Goal: Use online tool/utility: Utilize a website feature to perform a specific function

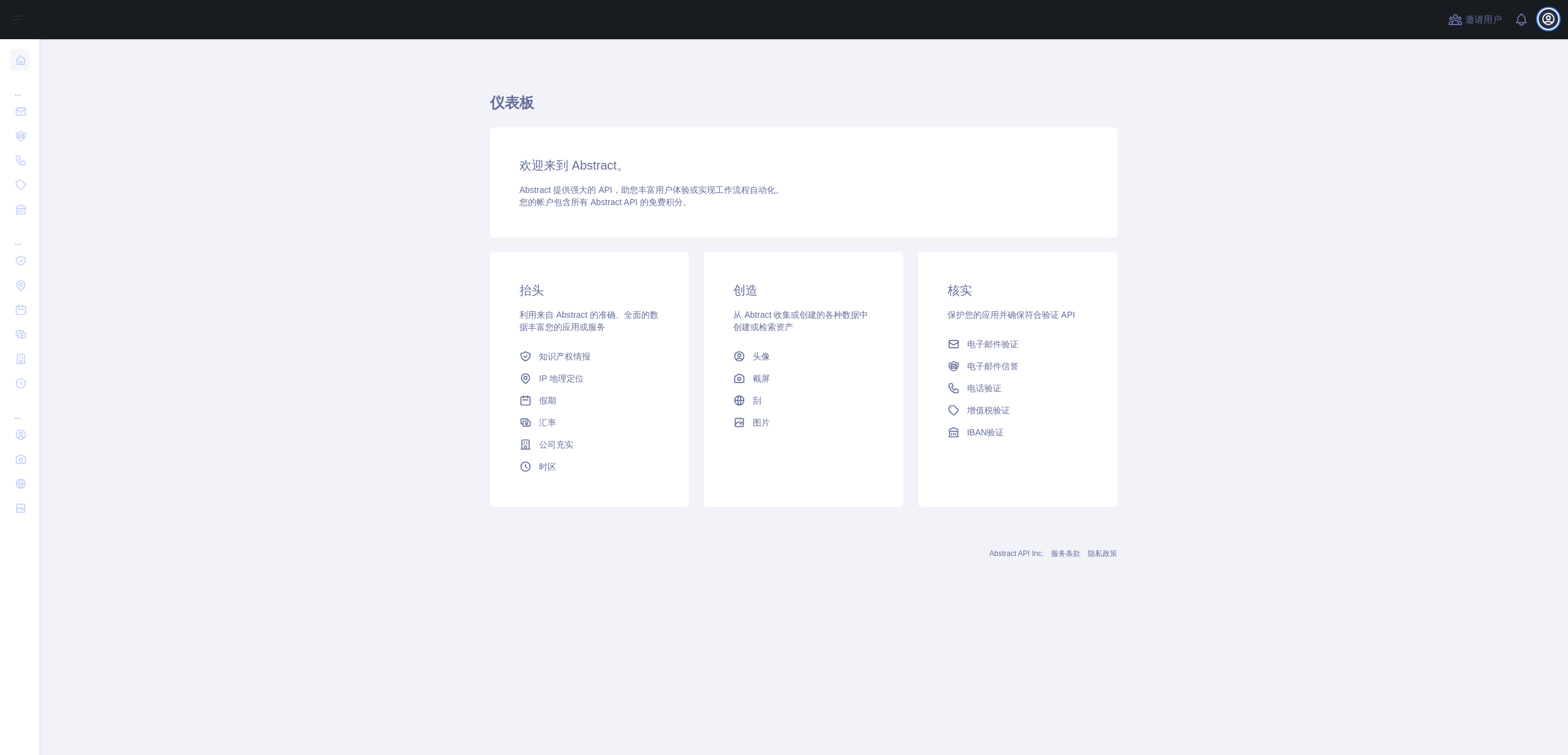
click at [1547, 23] on icon "button" at bounding box center [1548, 18] width 15 height 15
click at [1480, 86] on link "帐户设置" at bounding box center [1489, 88] width 137 height 22
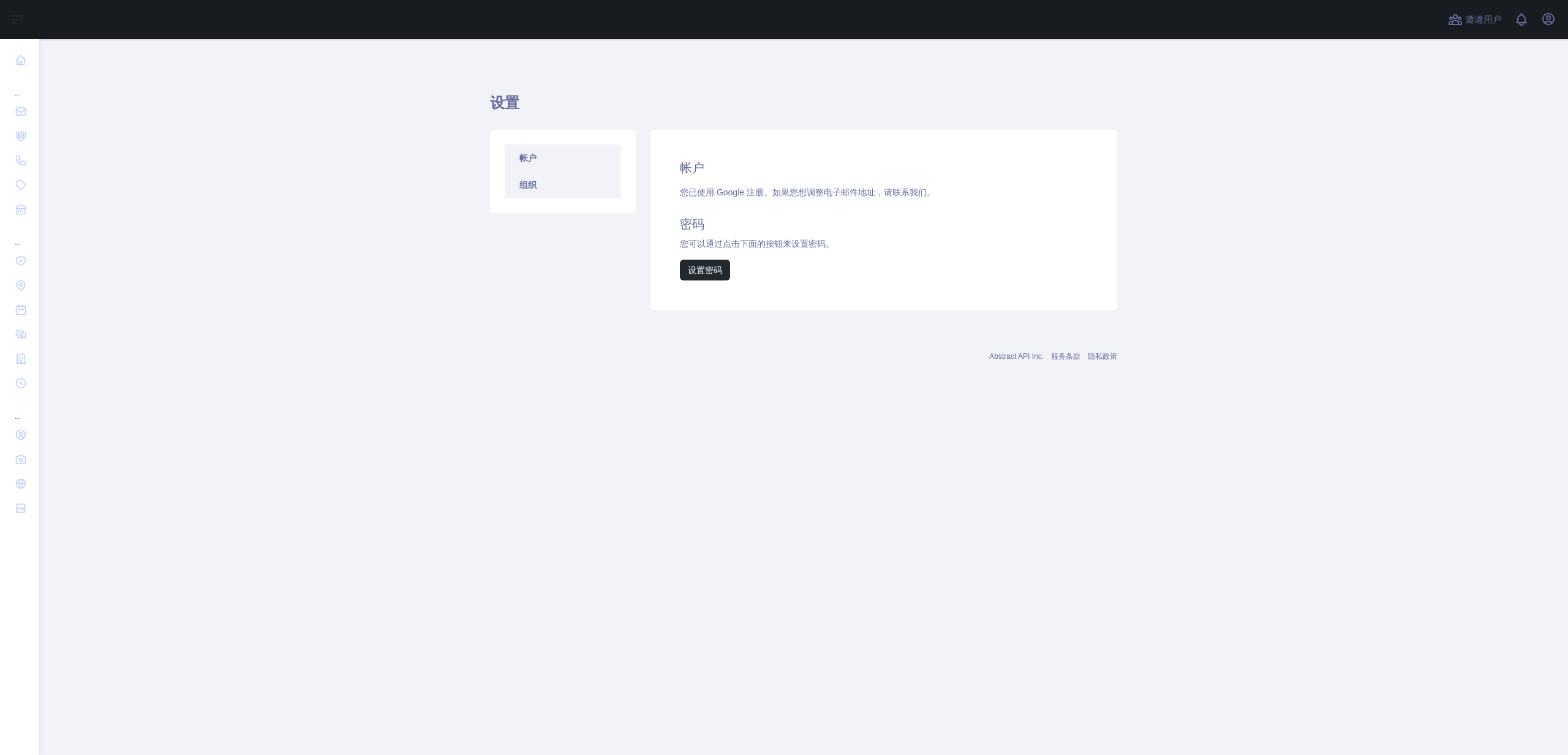
click at [574, 190] on link "组织" at bounding box center [563, 185] width 117 height 27
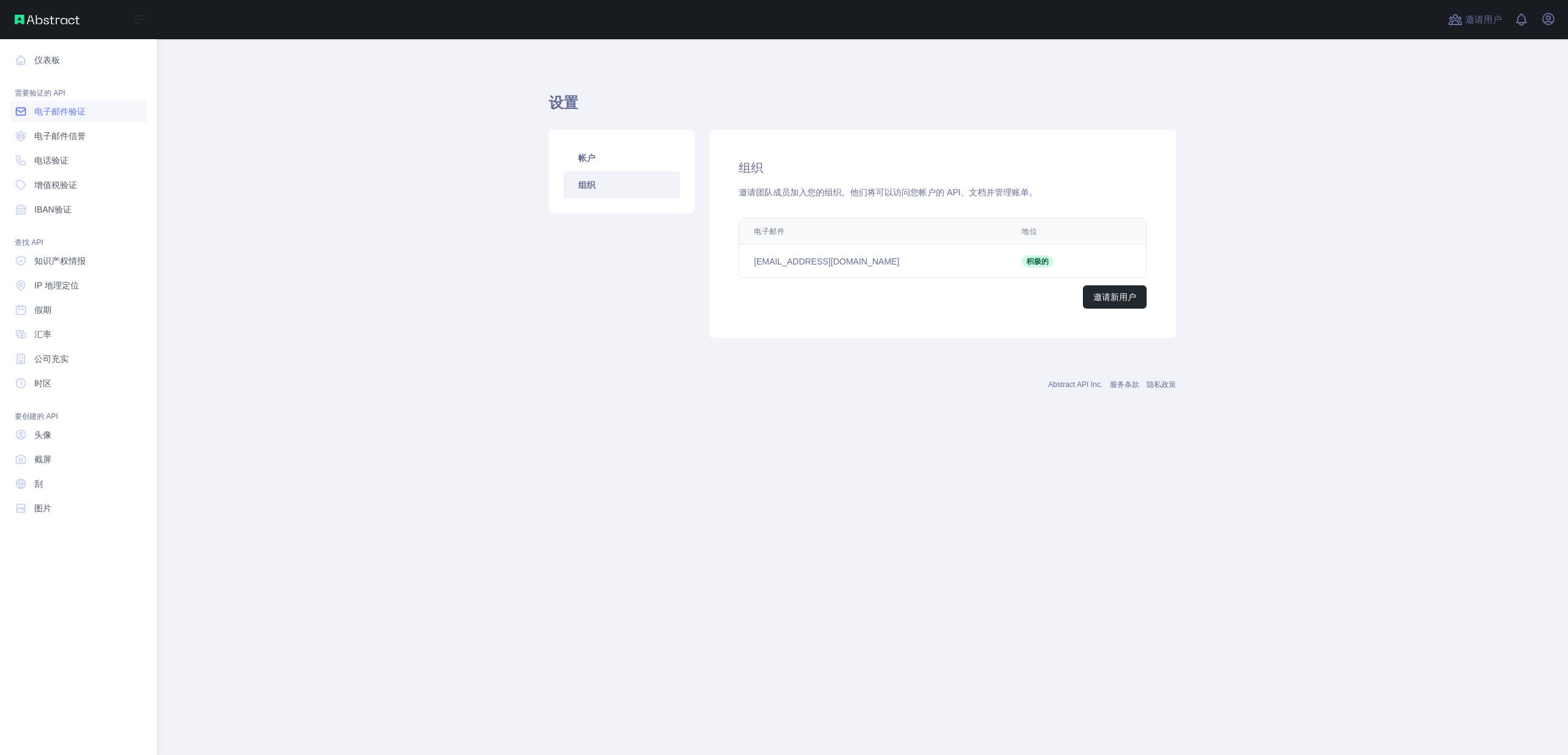
click at [82, 112] on font "电子邮件验证" at bounding box center [59, 112] width 52 height 10
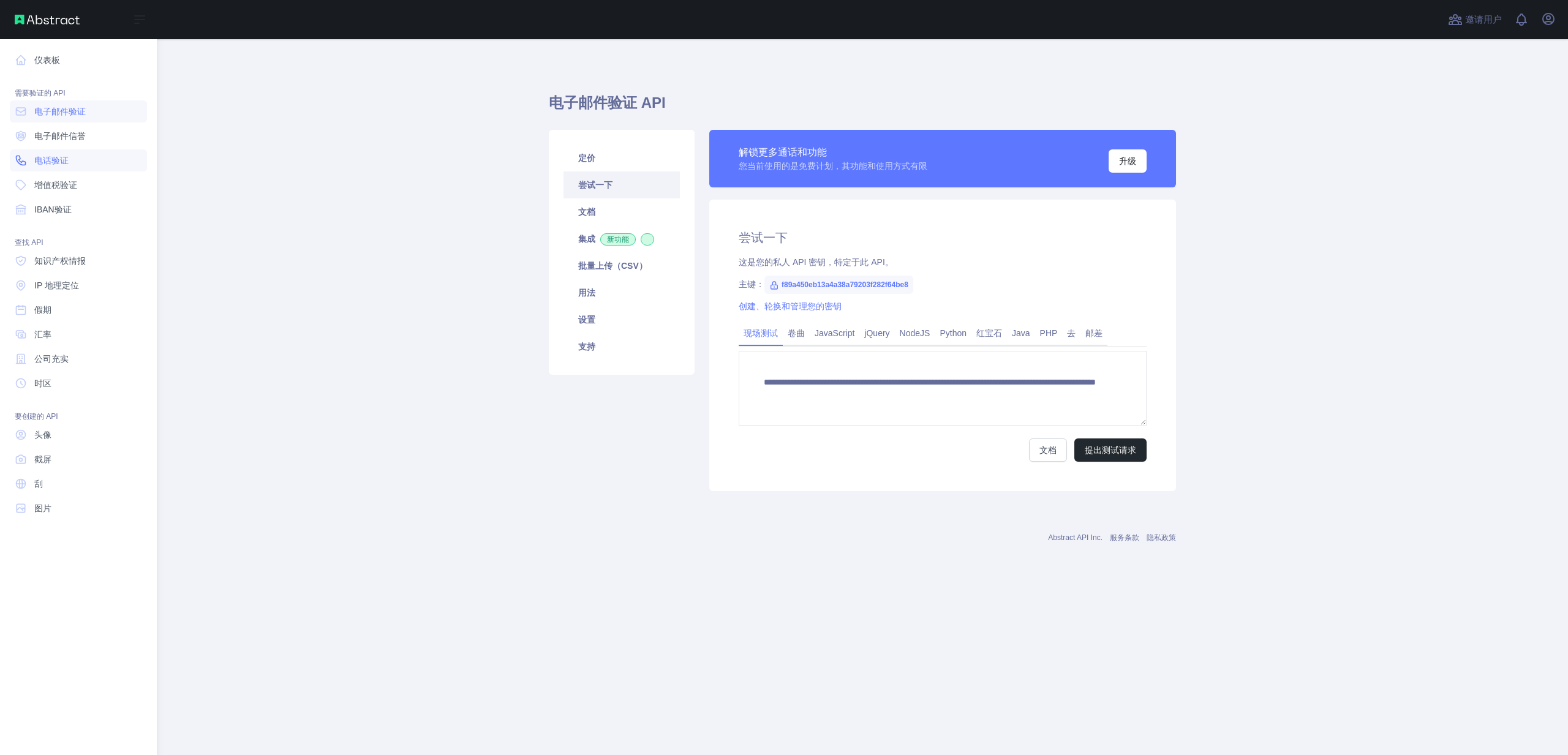
click at [57, 169] on link "电话验证" at bounding box center [79, 160] width 137 height 22
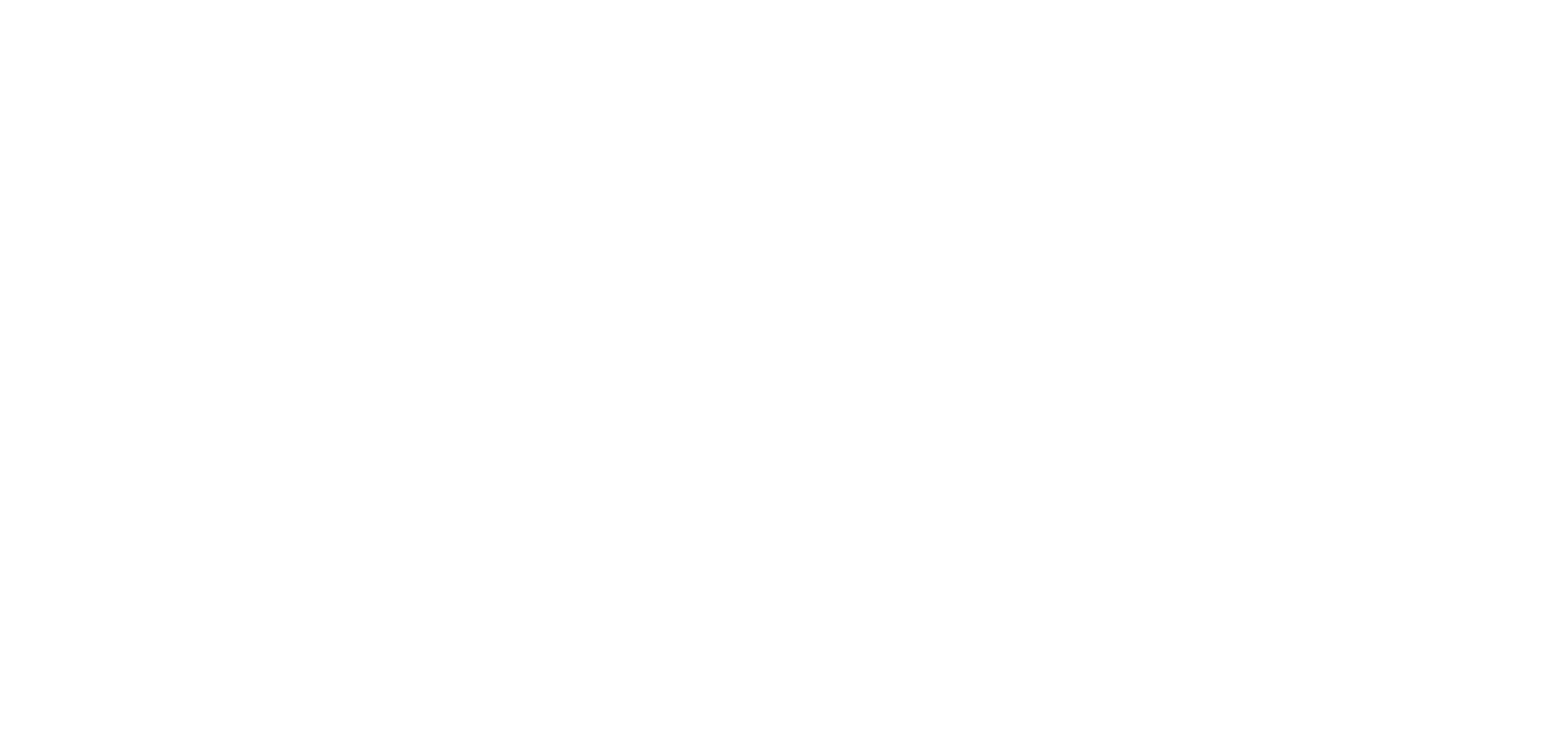
click at [291, 108] on div at bounding box center [784, 378] width 1568 height 755
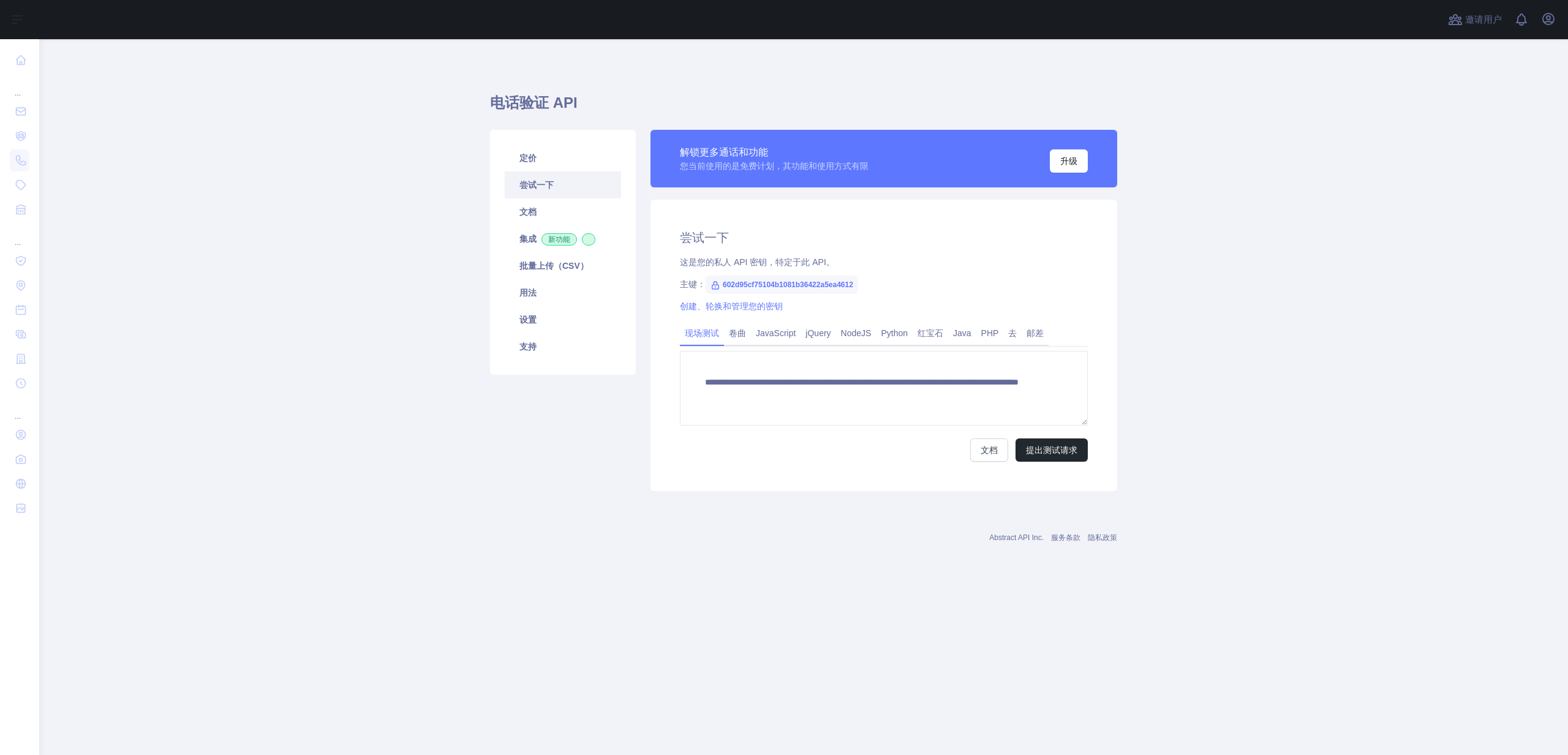
click at [641, 216] on div "定价 尝试一下 文档 集成 新功能 批量上传（CSV） 用法 设置 支持" at bounding box center [562, 310] width 161 height 361
click at [640, 291] on div "定价 尝试一下 文档 集成 新功能 批量上传（CSV） 用法 设置 支持" at bounding box center [562, 310] width 161 height 361
drag, startPoint x: 993, startPoint y: 395, endPoint x: 704, endPoint y: 381, distance: 289.3
click at [704, 381] on textarea "**********" at bounding box center [883, 388] width 408 height 75
click at [990, 397] on textarea "**********" at bounding box center [883, 388] width 408 height 75
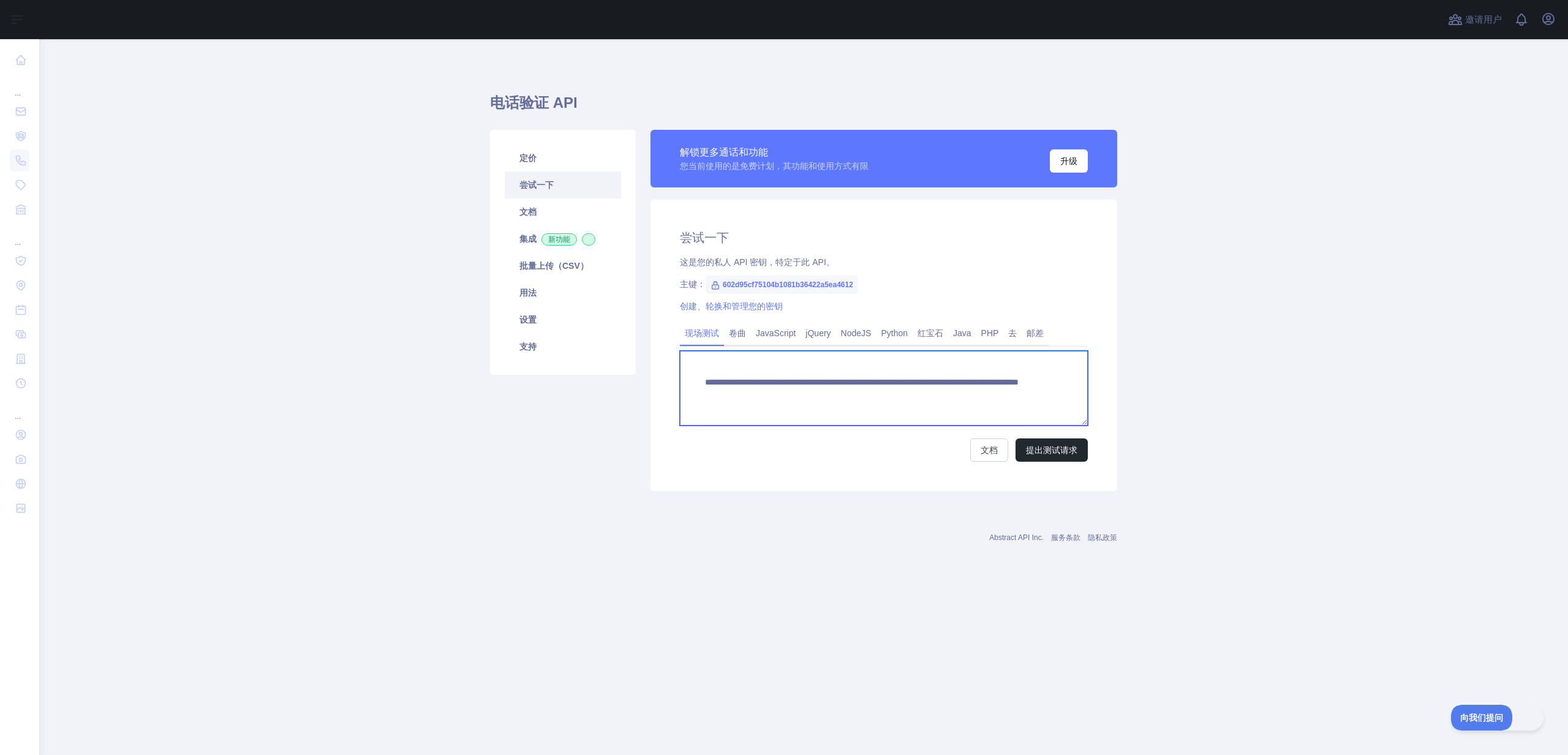
drag, startPoint x: 992, startPoint y: 394, endPoint x: 706, endPoint y: 385, distance: 286.1
click at [706, 385] on textarea "**********" at bounding box center [883, 388] width 408 height 75
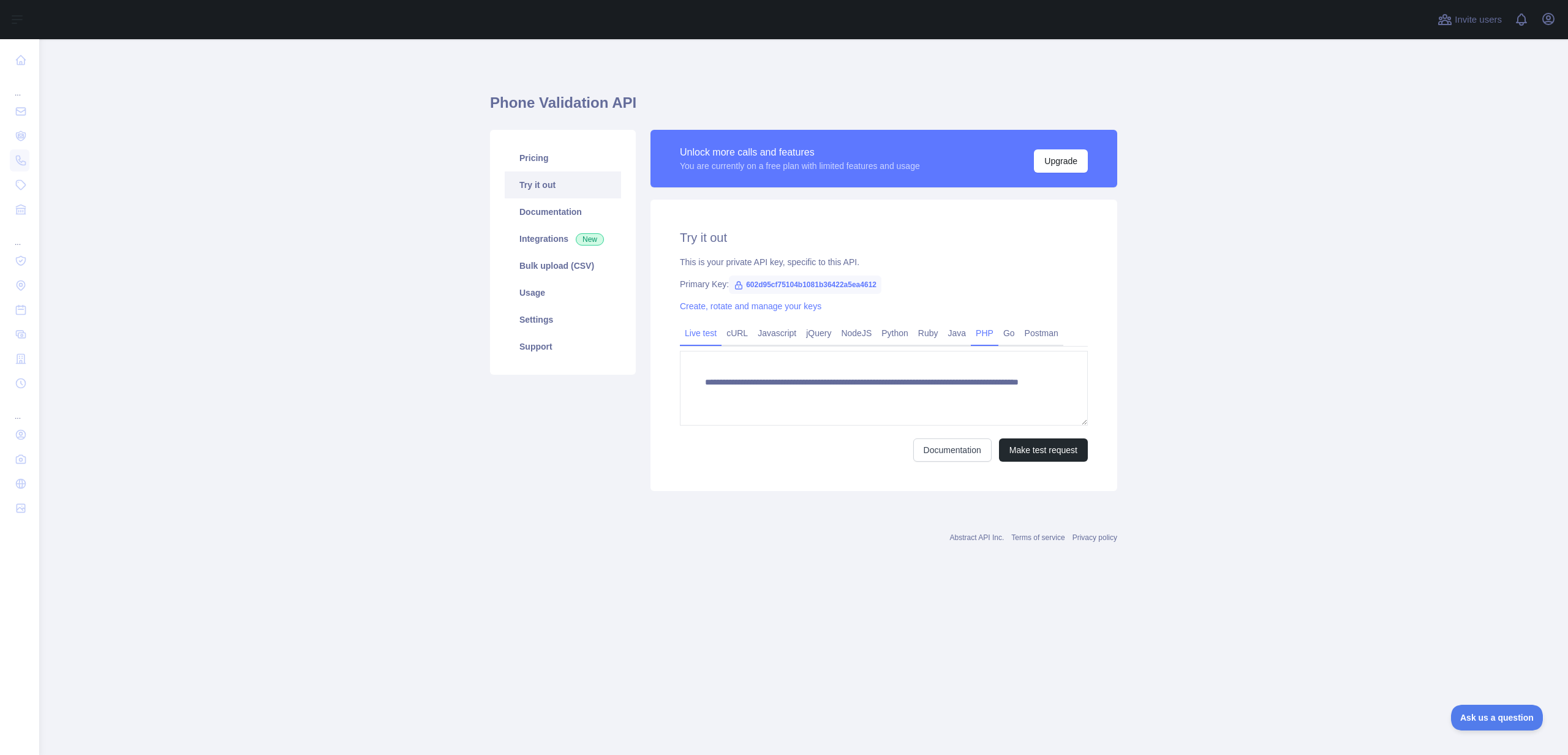
click at [998, 331] on link "PHP" at bounding box center [984, 333] width 28 height 20
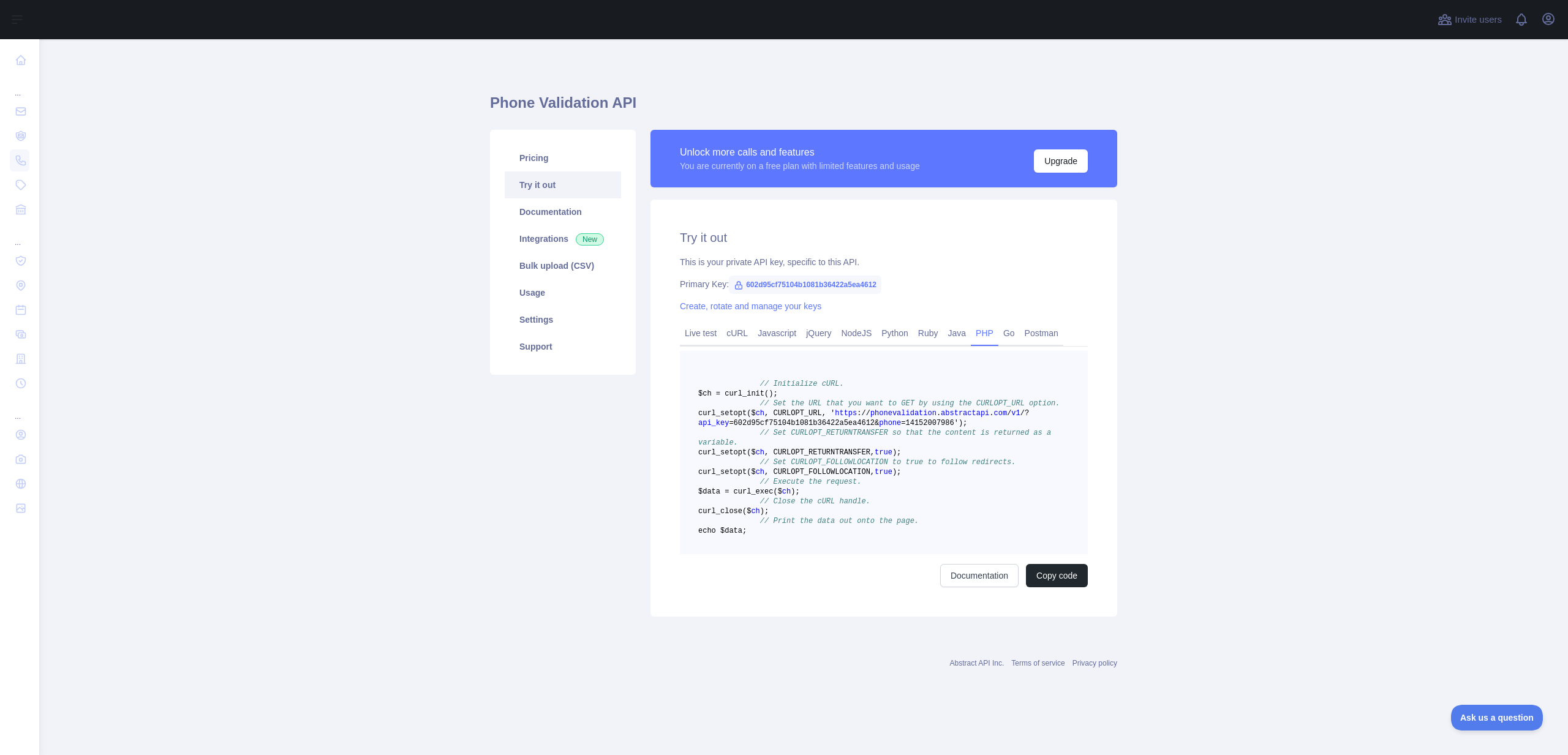
scroll to position [30, 0]
drag, startPoint x: 813, startPoint y: 568, endPoint x: 782, endPoint y: 425, distance: 146.3
click at [760, 355] on pre "// Initialize cURL. $ch = curl _init() ; // Set the URL that you want to GET by…" at bounding box center [883, 452] width 408 height 203
copy code "// Initialize cURL. $ch = curl _init() ; // Set the URL that you want to GET by…"
click at [819, 281] on font "602d95cf75104b1081b36422a5ea4612" at bounding box center [788, 285] width 130 height 8
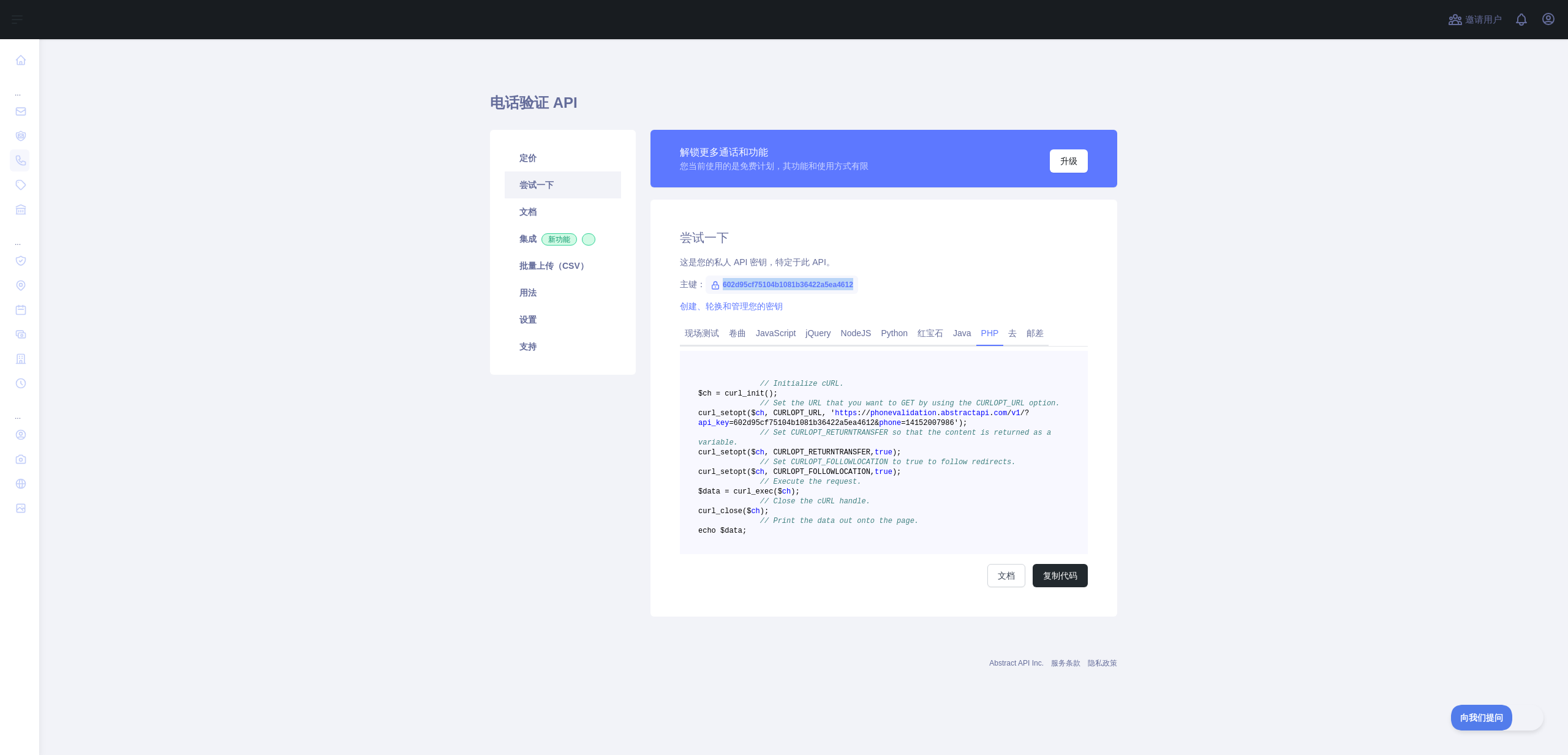
click at [819, 281] on font "602d95cf75104b1081b36422a5ea4612" at bounding box center [788, 285] width 130 height 8
copy font "602d95cf75104b1081b36422a5ea4612"
click at [692, 328] on font "现场测试" at bounding box center [702, 333] width 34 height 10
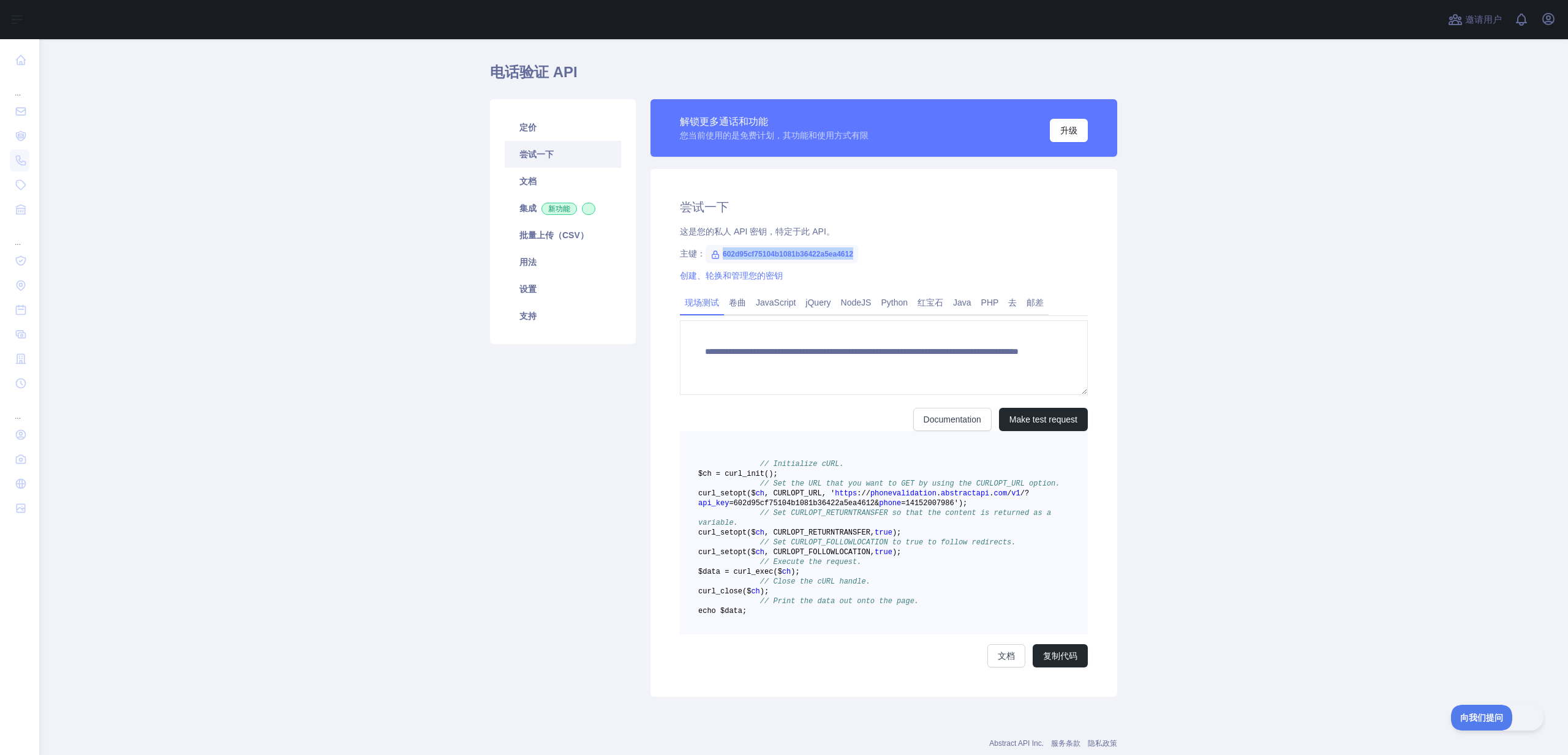
scroll to position [0, 0]
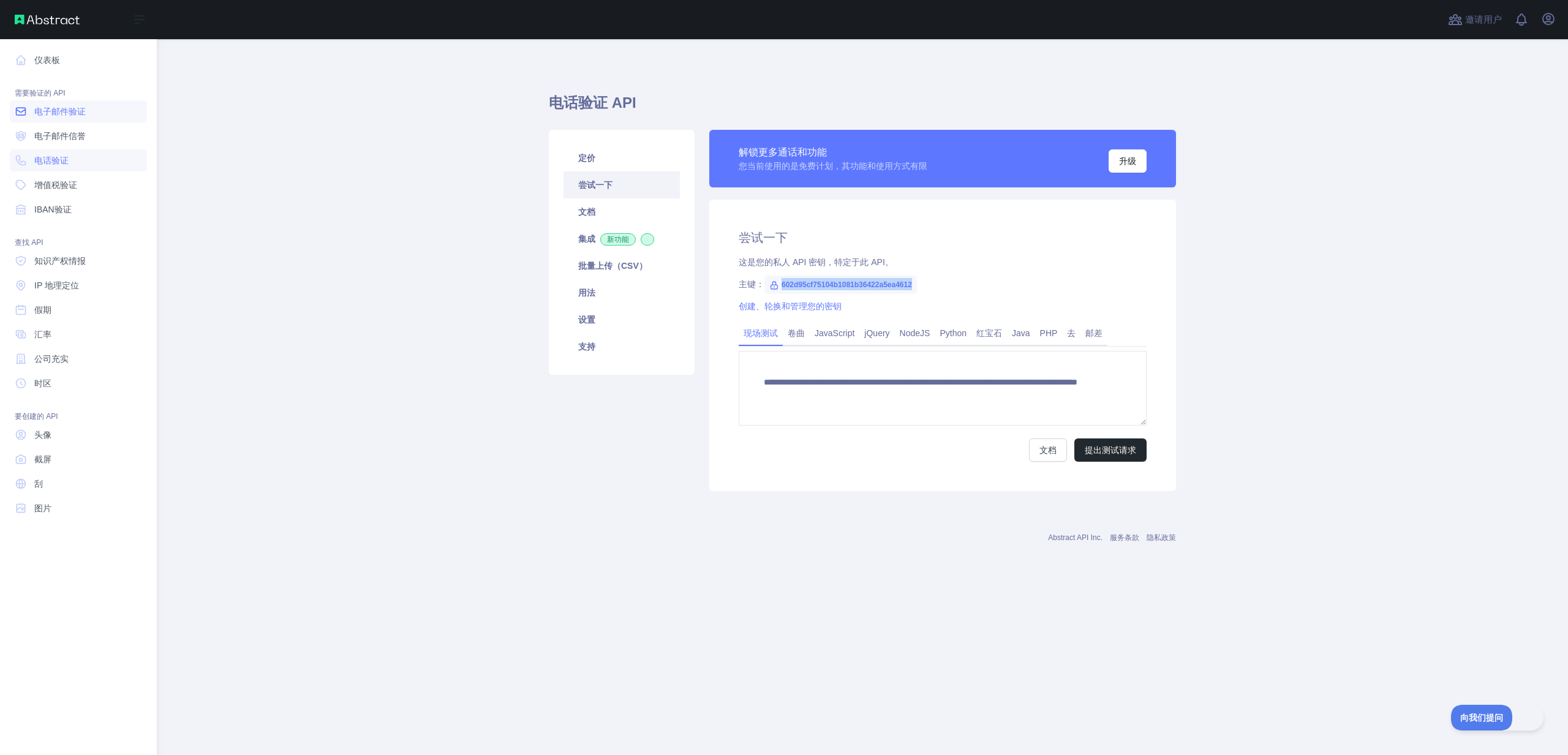
click at [79, 117] on span "电子邮件验证" at bounding box center [59, 111] width 52 height 12
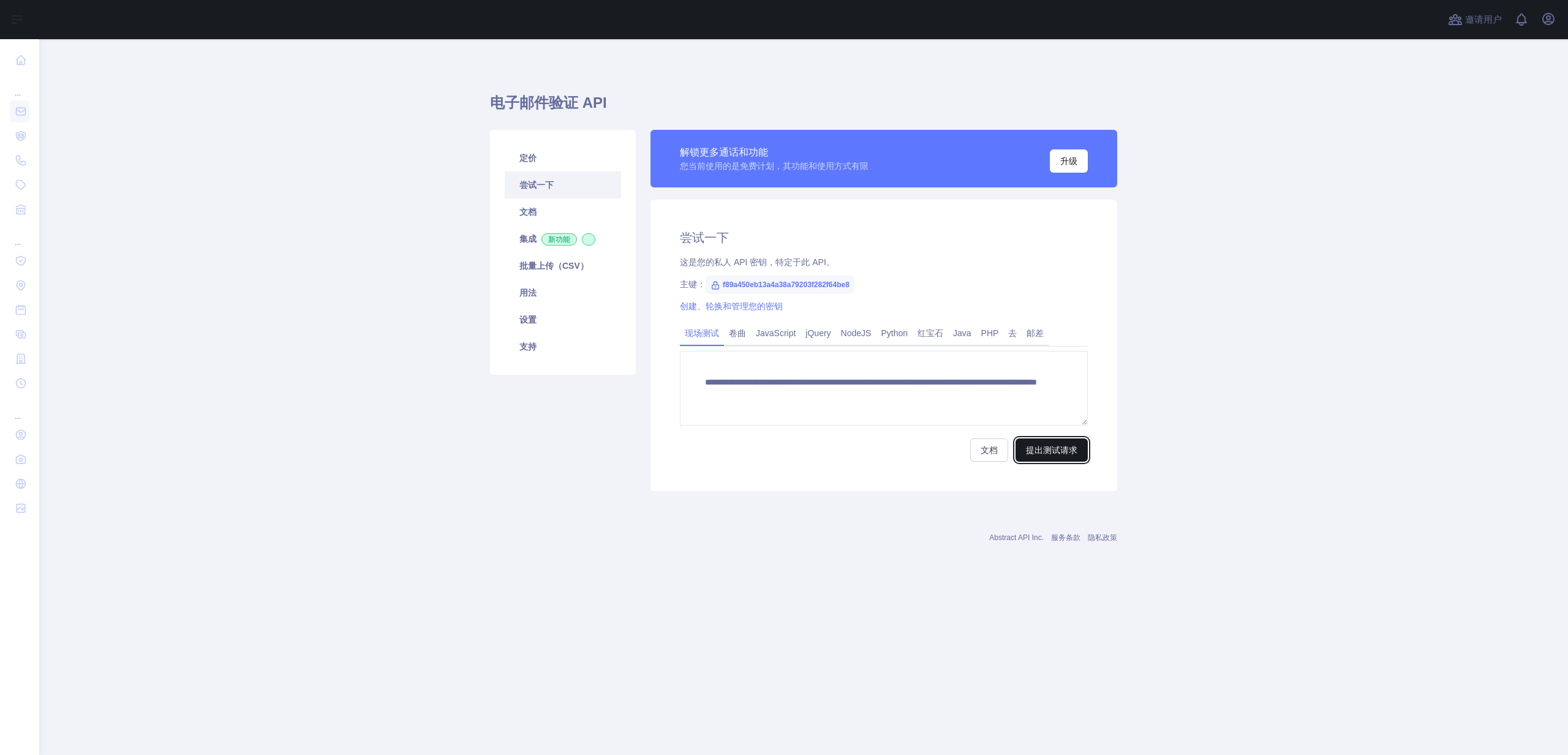
click at [1041, 451] on font "提出测试请求" at bounding box center [1051, 450] width 52 height 10
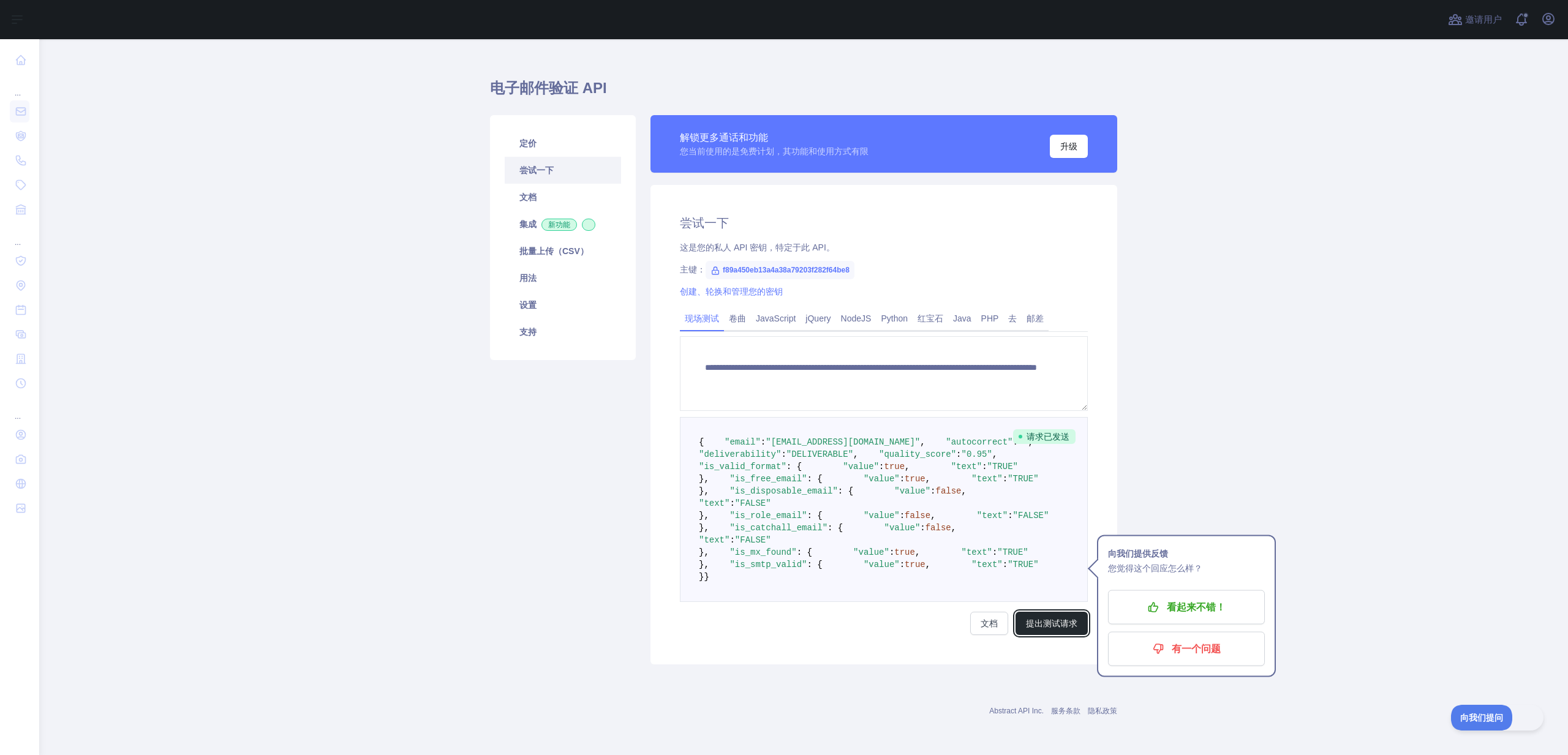
scroll to position [233, 0]
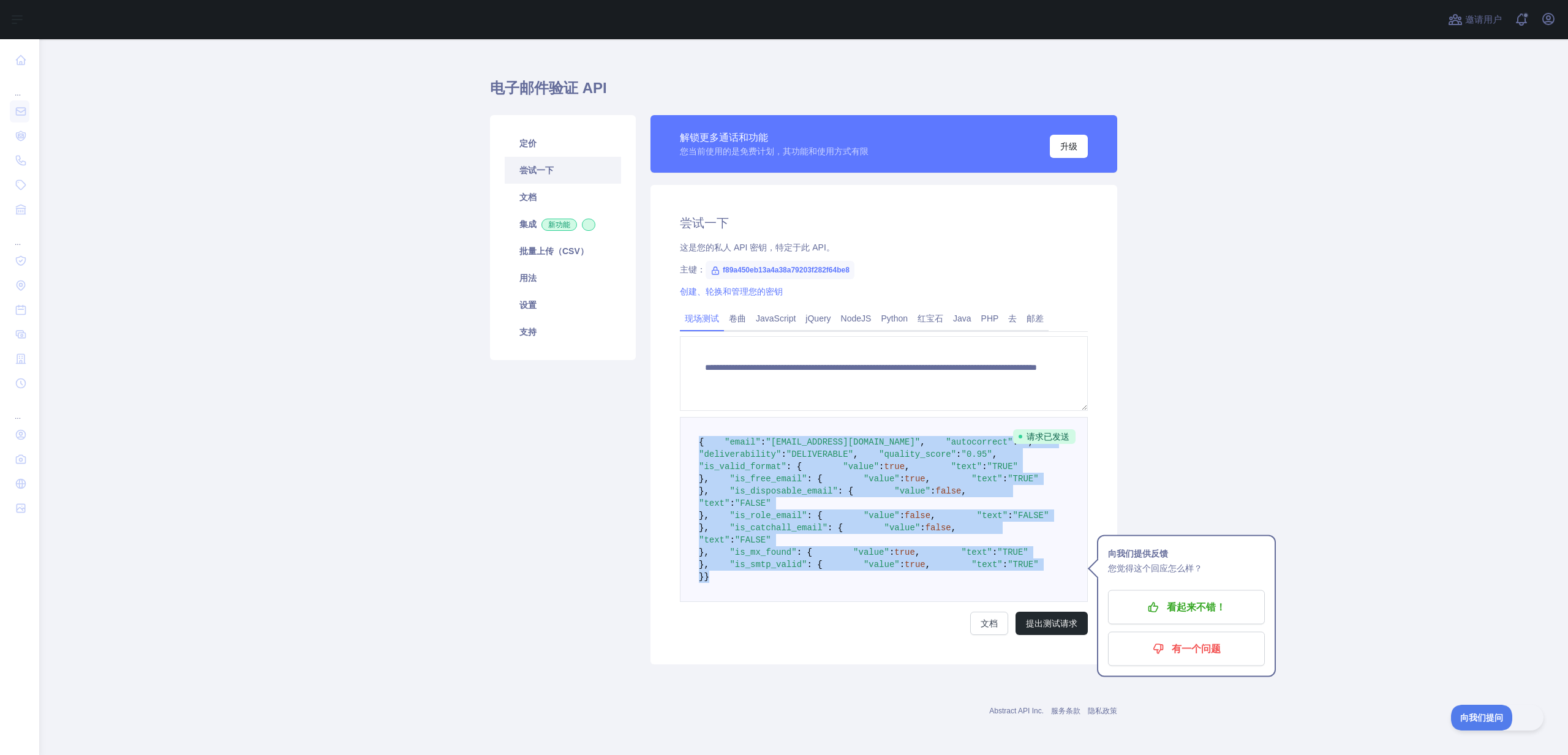
drag, startPoint x: 729, startPoint y: 624, endPoint x: 680, endPoint y: 218, distance: 408.9
click at [680, 417] on pre "{ "email" : "cxkj999@gmail.com" , "autocorrect" : "" , "deliverability" : "DELI…" at bounding box center [883, 510] width 408 height 185
copy code "{ "email" : "cxkj999@gmail.com" , "autocorrect" : "" , "deliverability" : "DELI…"
